Goal: Transaction & Acquisition: Book appointment/travel/reservation

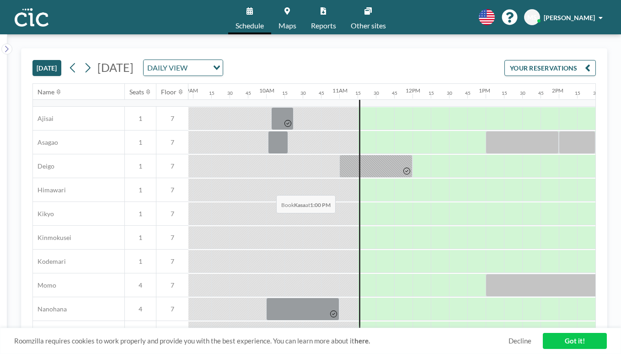
scroll to position [450, 654]
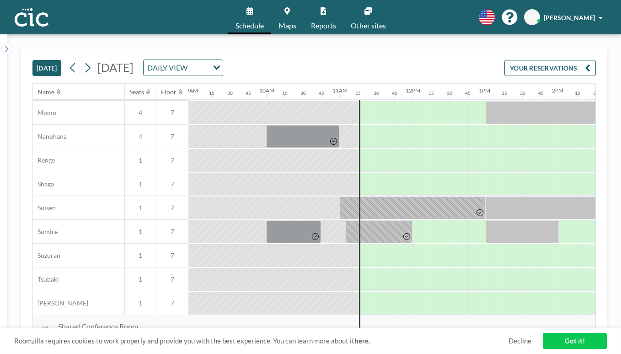
click at [209, 60] on div "DAILY VIEW" at bounding box center [176, 67] width 65 height 14
click at [280, 56] on div "[DATE] [DATE] DAILY VIEW Loading... YOUR RESERVATIONS" at bounding box center [314, 65] width 564 height 35
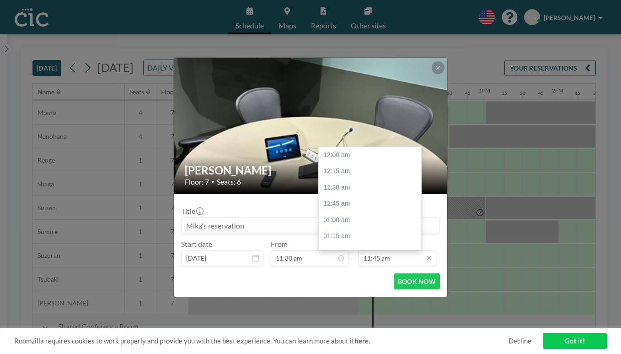
click at [367, 250] on input "11:45 am" at bounding box center [398, 258] width 78 height 16
click at [365, 274] on div "12:30 pm" at bounding box center [370, 282] width 102 height 16
type input "12:30 pm"
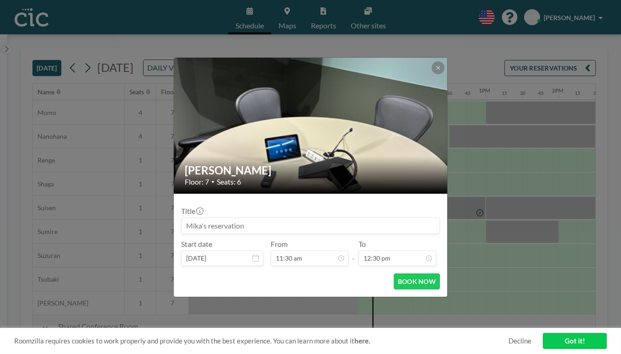
click at [285, 218] on input at bounding box center [311, 226] width 258 height 16
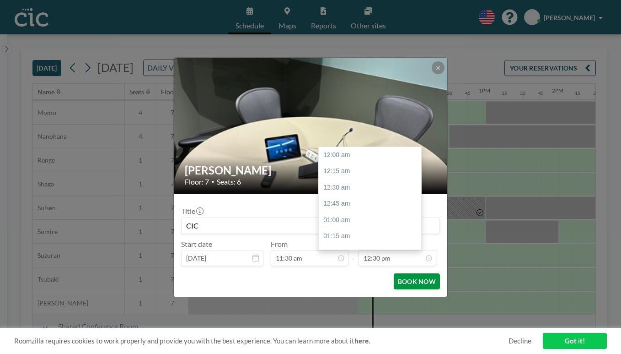
scroll to position [730, 0]
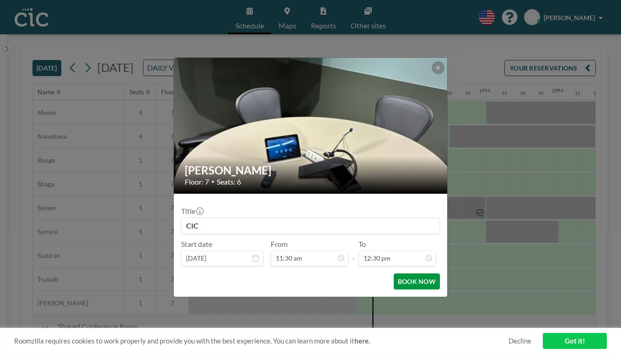
type input "CIC"
click at [403, 273] on button "BOOK NOW" at bounding box center [417, 281] width 46 height 16
